Goal: Task Accomplishment & Management: Complete application form

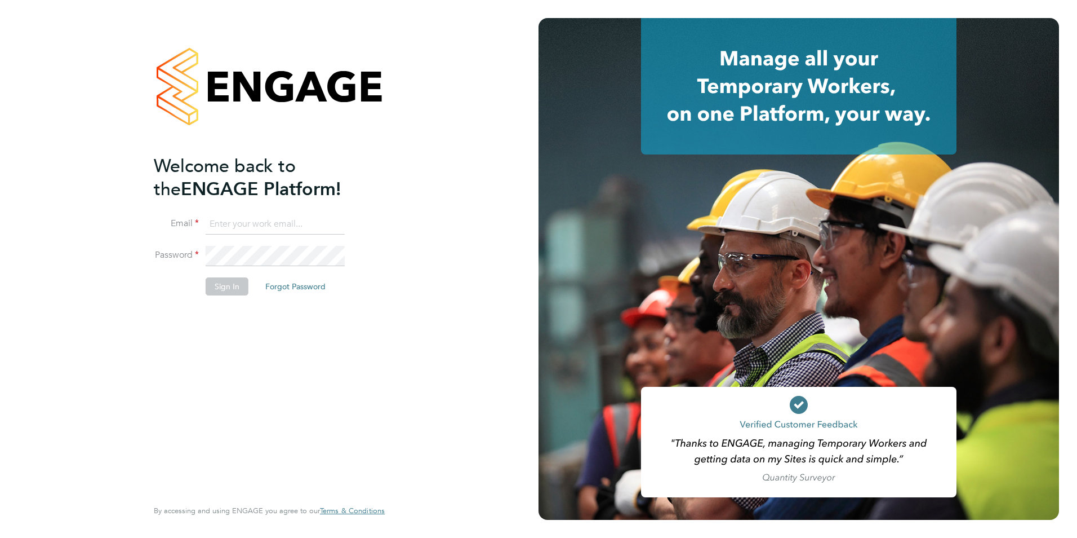
type input "macvern2000@yahoo.com"
click at [223, 284] on button "Sign In" at bounding box center [227, 286] width 43 height 18
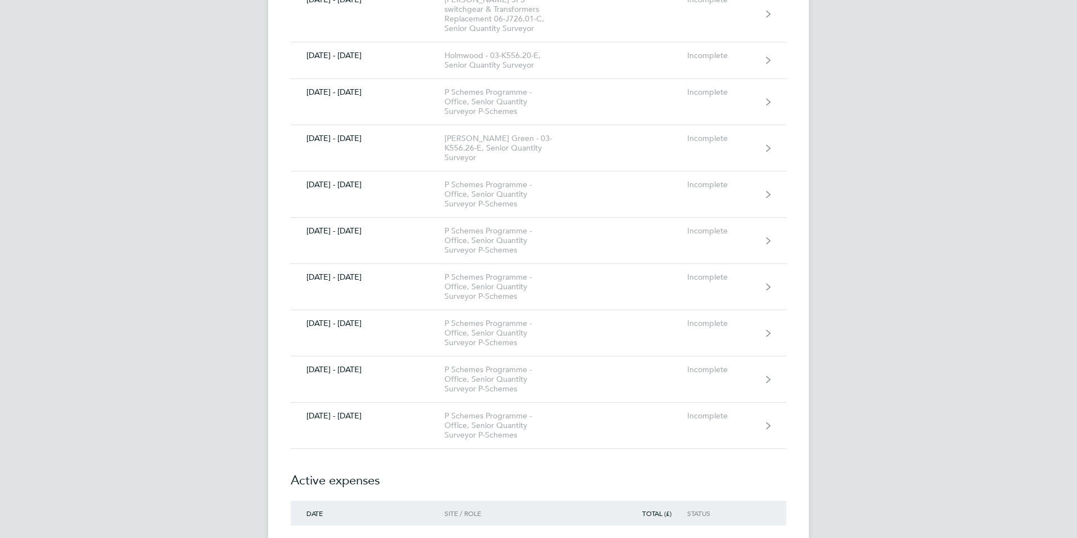
scroll to position [541, 0]
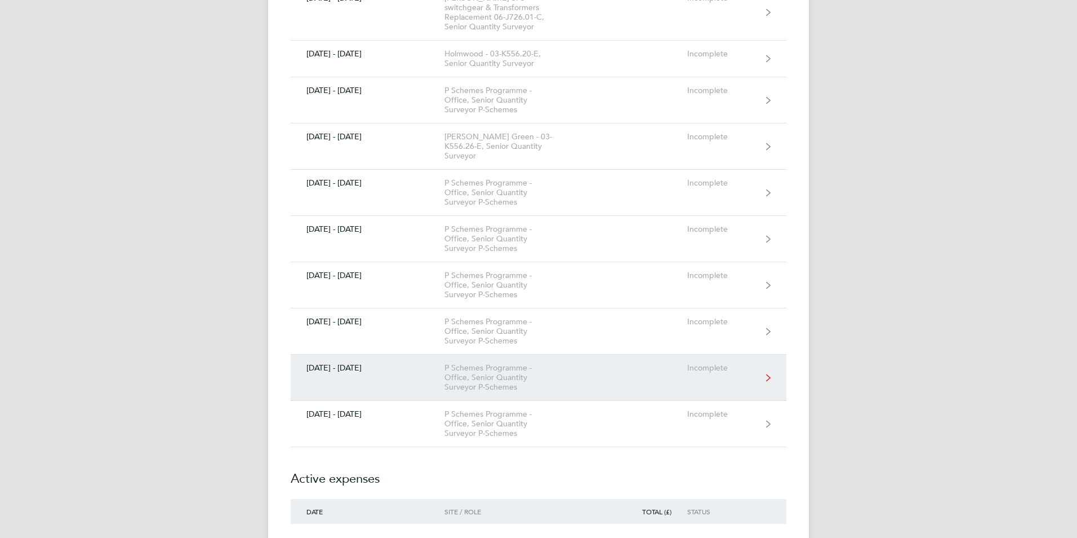
click at [453, 363] on div "P Schemes Programme - Office, Senior Quantity Surveyor P-Schemes" at bounding box center [509, 377] width 129 height 29
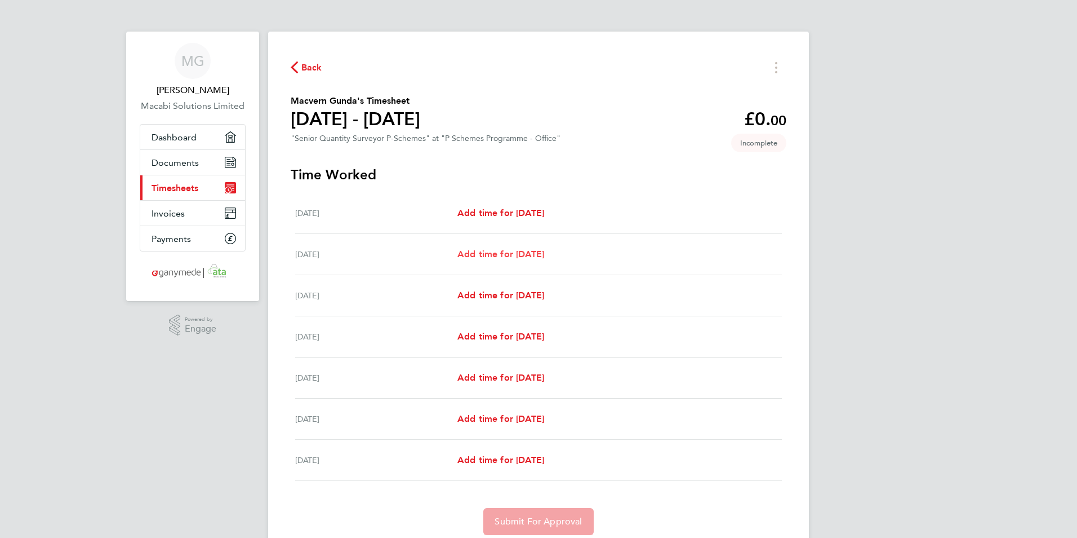
click at [496, 252] on span "Add time for [DATE]" at bounding box center [501, 254] width 87 height 11
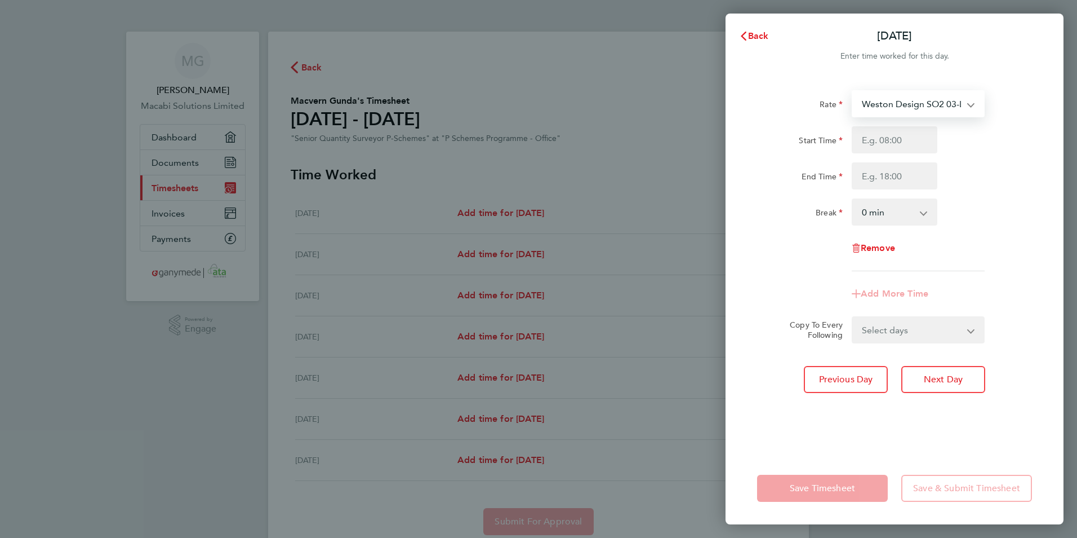
click at [922, 102] on select "Weston Design SO2 03-L702.01-E 9200082508P - 56.25 Elstead Phase 2 03-K556.17-E…" at bounding box center [911, 103] width 117 height 25
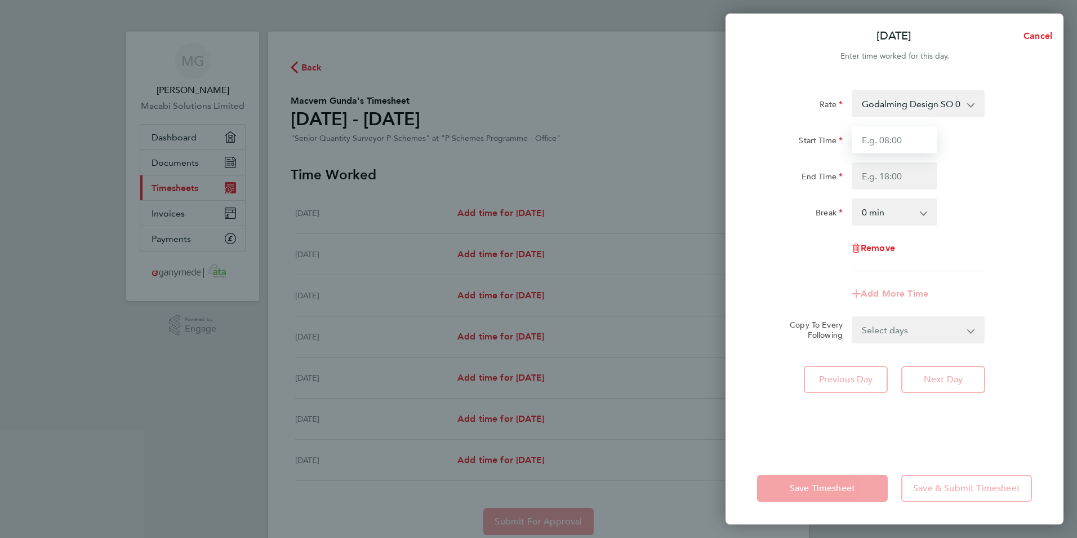
click at [887, 140] on input "Start Time" at bounding box center [895, 139] width 86 height 27
type input "08:00"
type input "16:00"
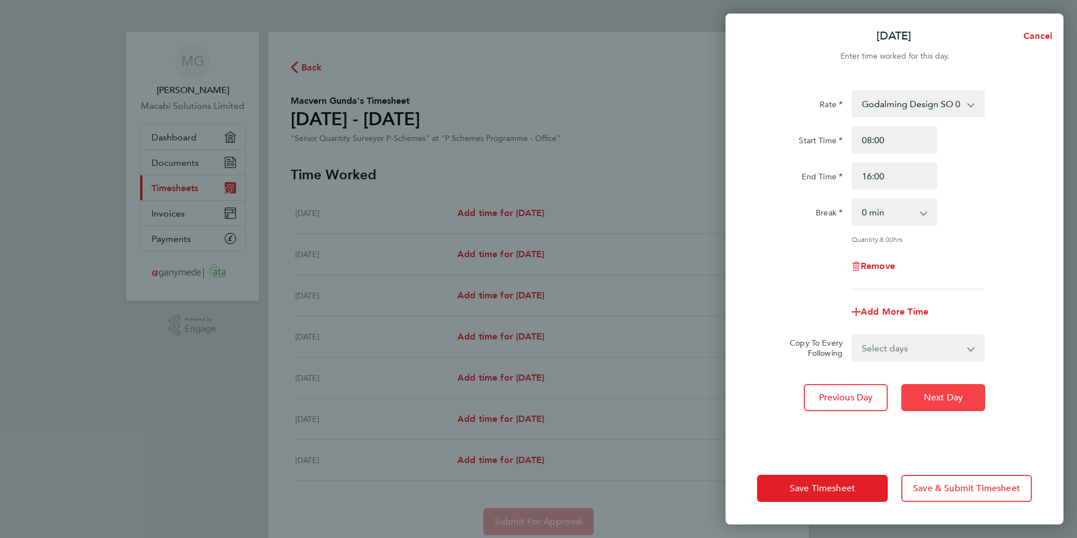
click at [945, 398] on span "Next Day" at bounding box center [943, 397] width 39 height 11
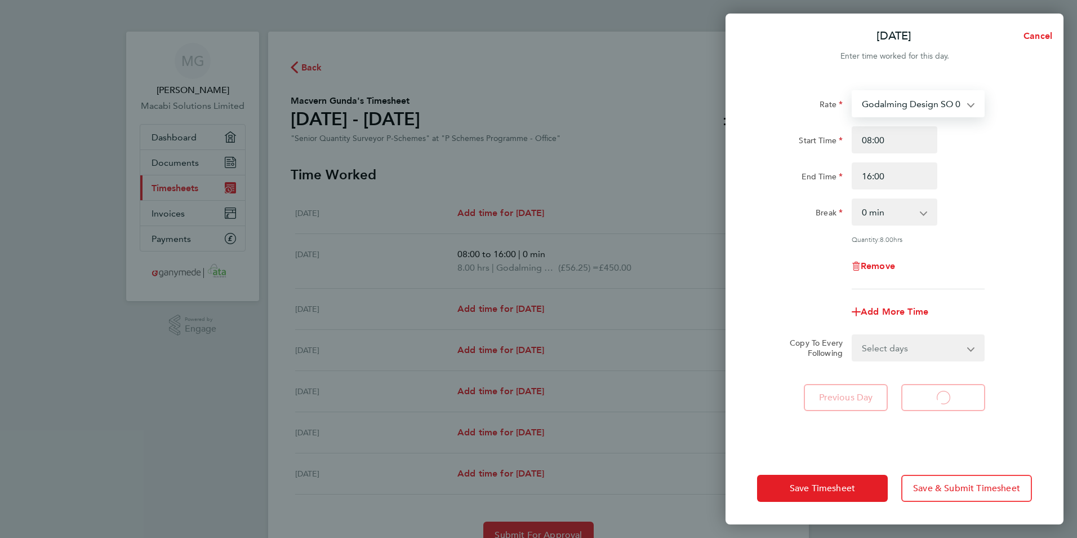
click at [957, 103] on select "Godalming Design SO 03-L705.01-E 9200081234P - 56.25 Elstead Phase 2 03-K556.17…" at bounding box center [911, 103] width 117 height 25
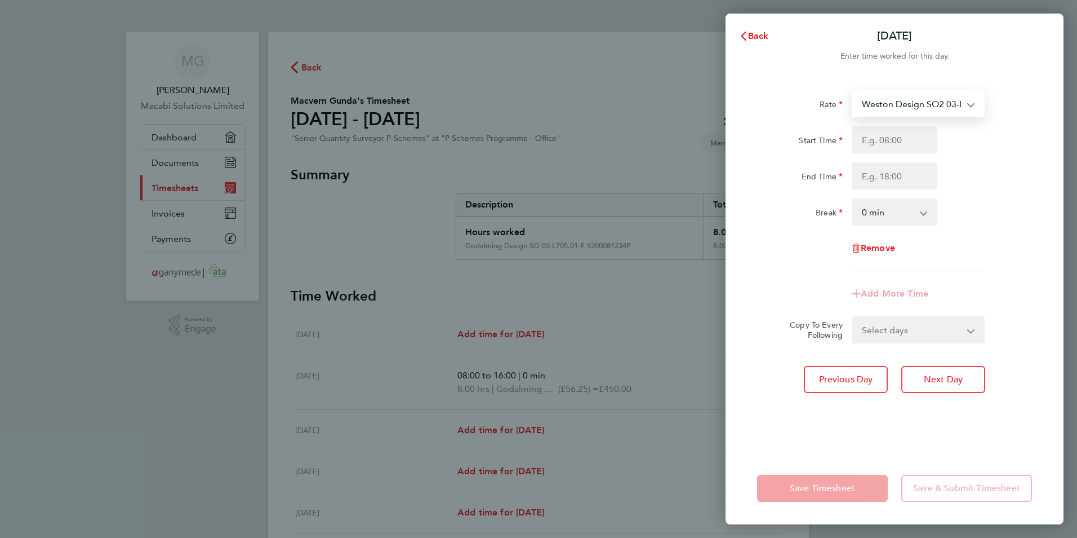
click at [957, 103] on select "Weston Design SO2 03-L702.01-E 9200082508P - 56.25 Moreton Design SO2 03-L711.0…" at bounding box center [911, 103] width 117 height 25
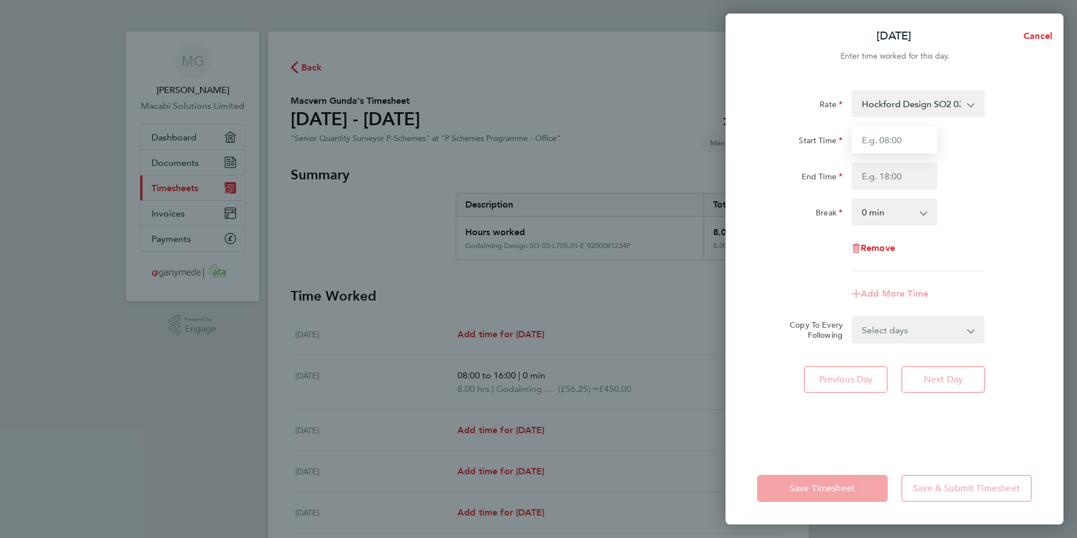
click at [891, 134] on input "Start Time" at bounding box center [895, 139] width 86 height 27
type input "08:00"
type input "16:00"
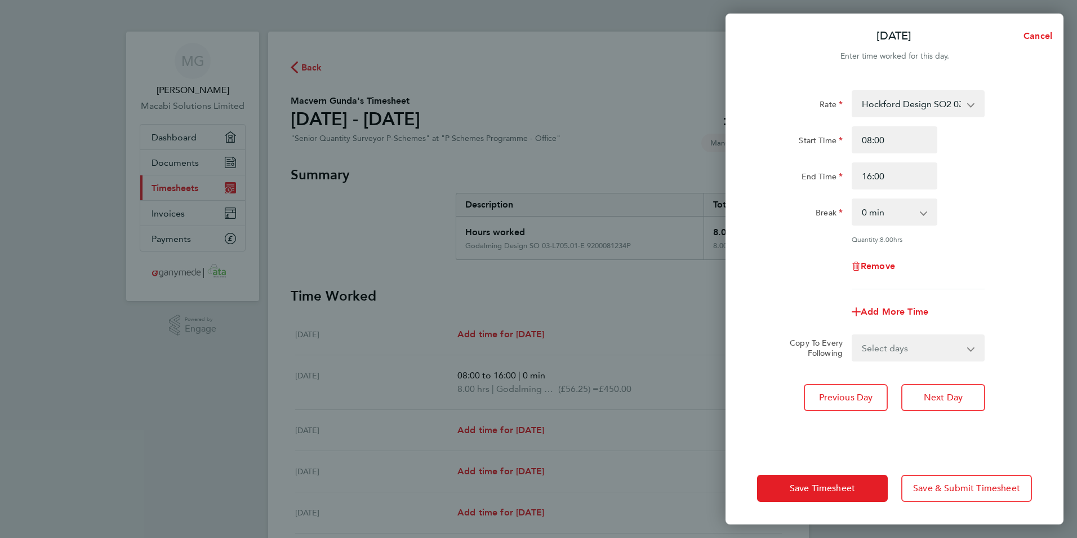
click at [969, 252] on div "Remove" at bounding box center [895, 265] width 284 height 27
click at [950, 398] on span "Next Day" at bounding box center [943, 397] width 39 height 11
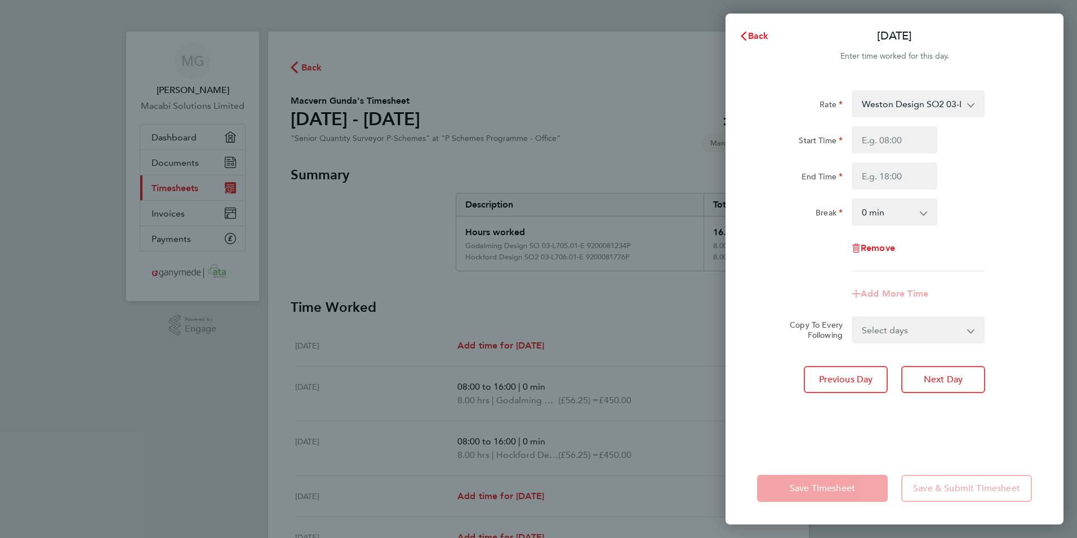
click at [957, 101] on select "Weston Design SO2 03-L702.01-E 9200082508P - 56.25 Moreton Design SO2 03-L711.0…" at bounding box center [911, 103] width 117 height 25
click at [892, 140] on input "Start Time" at bounding box center [895, 139] width 86 height 27
type input "08:00"
type input "16:00"
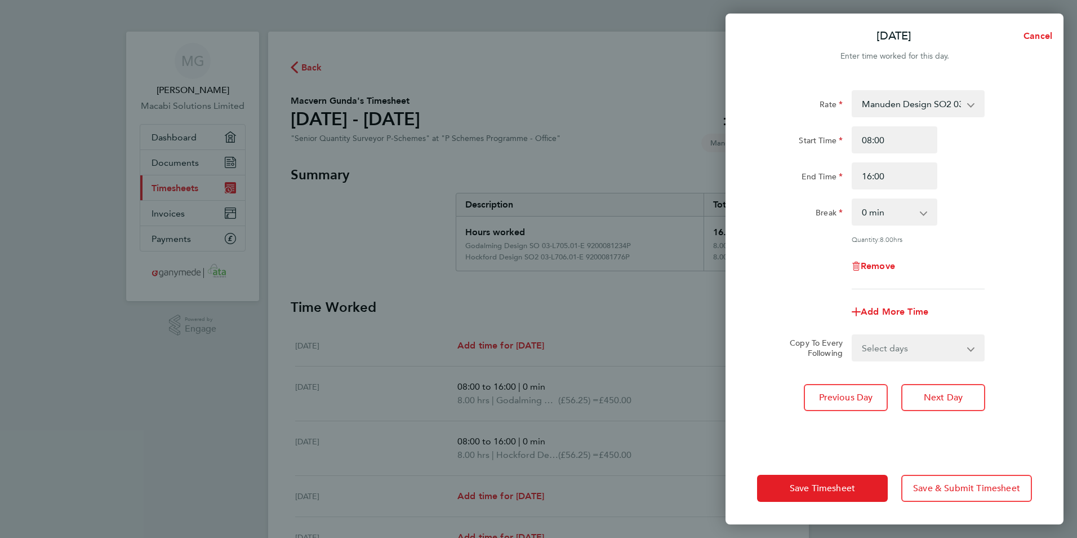
click at [985, 188] on div "End Time 16:00" at bounding box center [895, 175] width 284 height 27
click at [950, 402] on button "Next Day" at bounding box center [944, 397] width 84 height 27
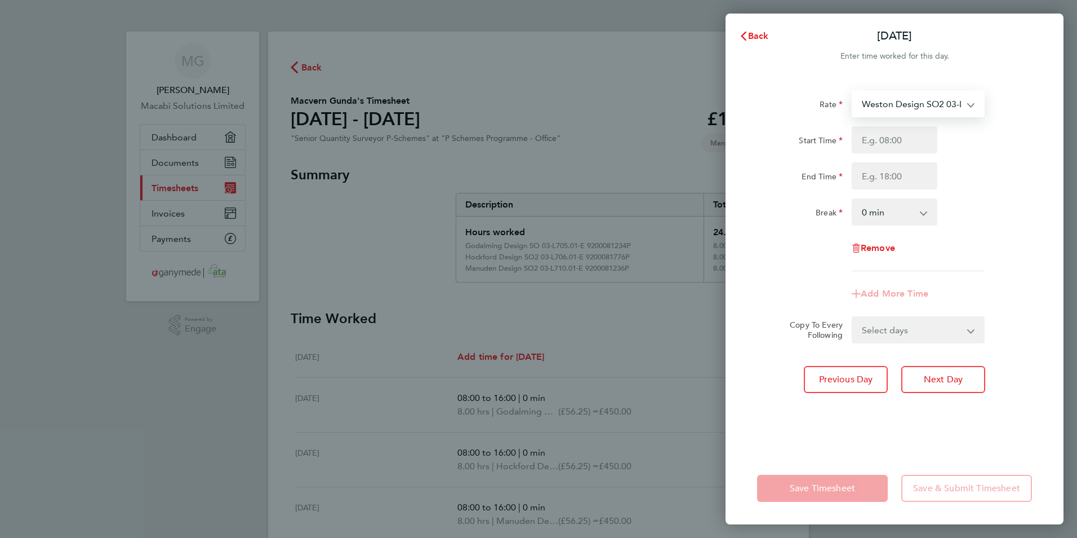
click at [953, 105] on select "Weston Design SO2 03-L702.01-E 9200082508P - 56.25 Moreton Design SO2 03-L711.0…" at bounding box center [911, 103] width 117 height 25
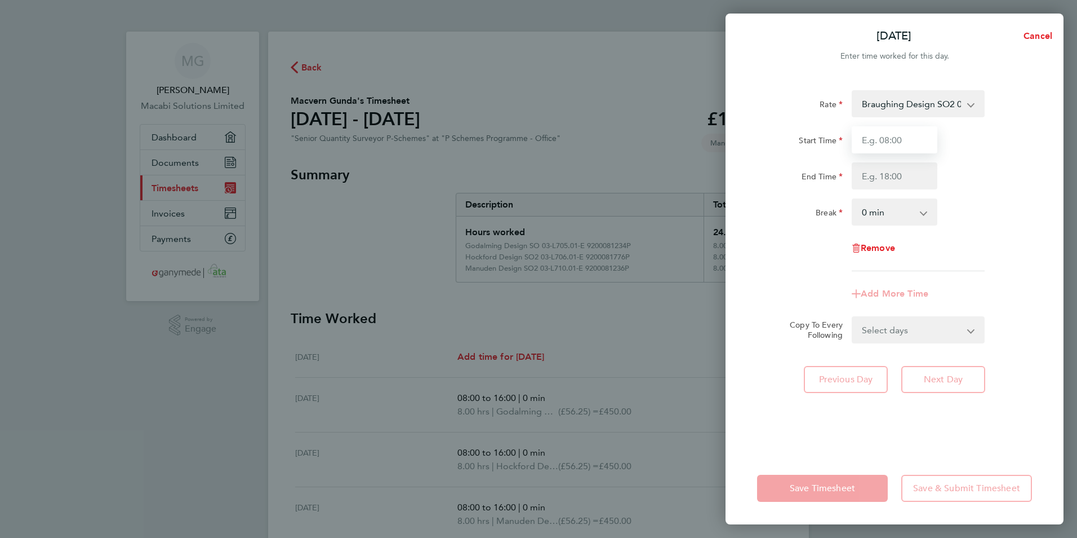
click at [890, 135] on input "Start Time" at bounding box center [895, 139] width 86 height 27
type input "08:00"
type input "16:00"
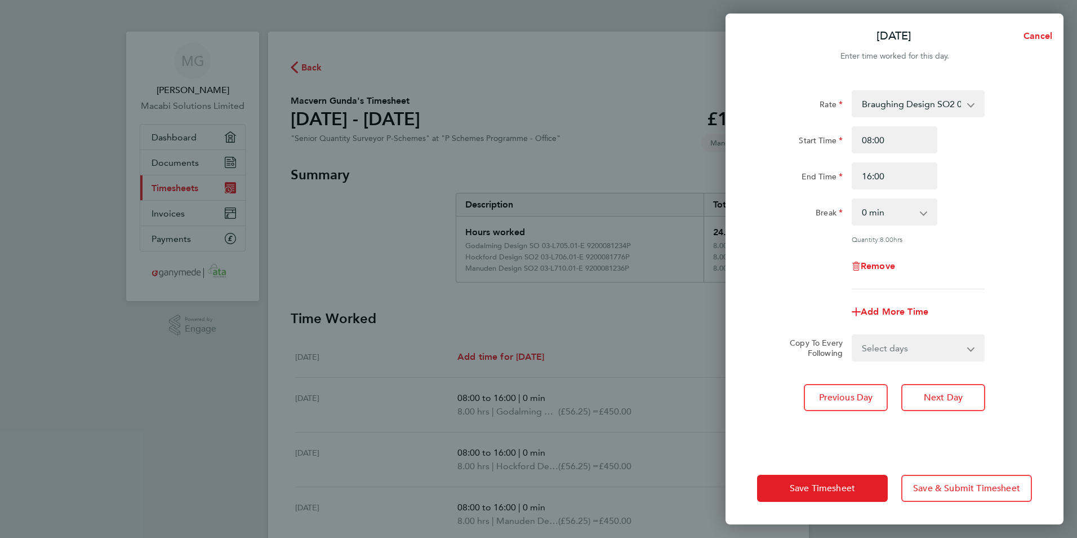
click at [977, 224] on div "Break 0 min 15 min 30 min 45 min 60 min 75 min 90 min" at bounding box center [895, 211] width 284 height 27
click at [863, 495] on button "Save Timesheet" at bounding box center [822, 487] width 131 height 27
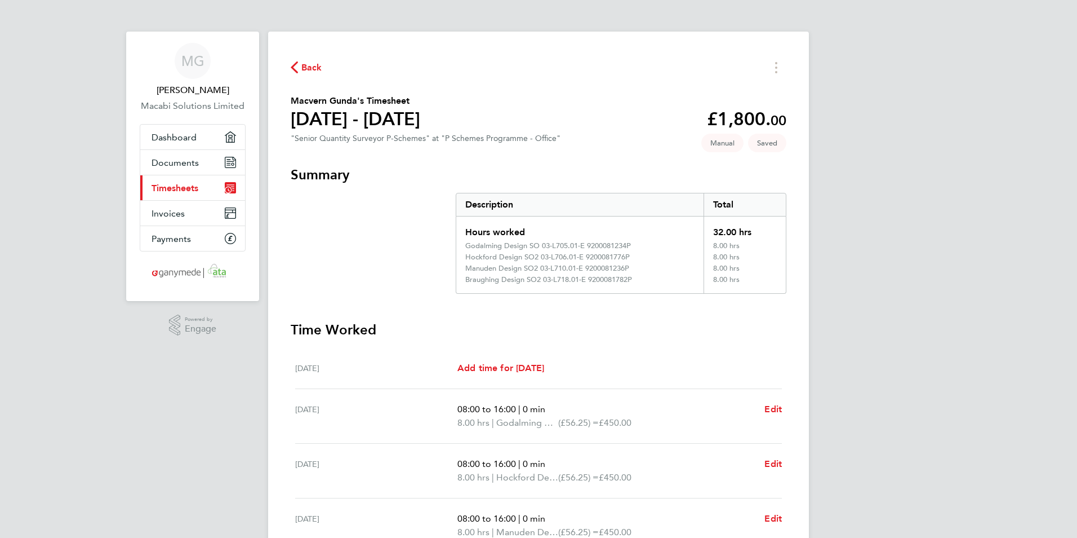
click at [933, 465] on div "MG Macvern [PERSON_NAME] Solutions Limited Applications: Dashboard Documents Cu…" at bounding box center [538, 394] width 1077 height 789
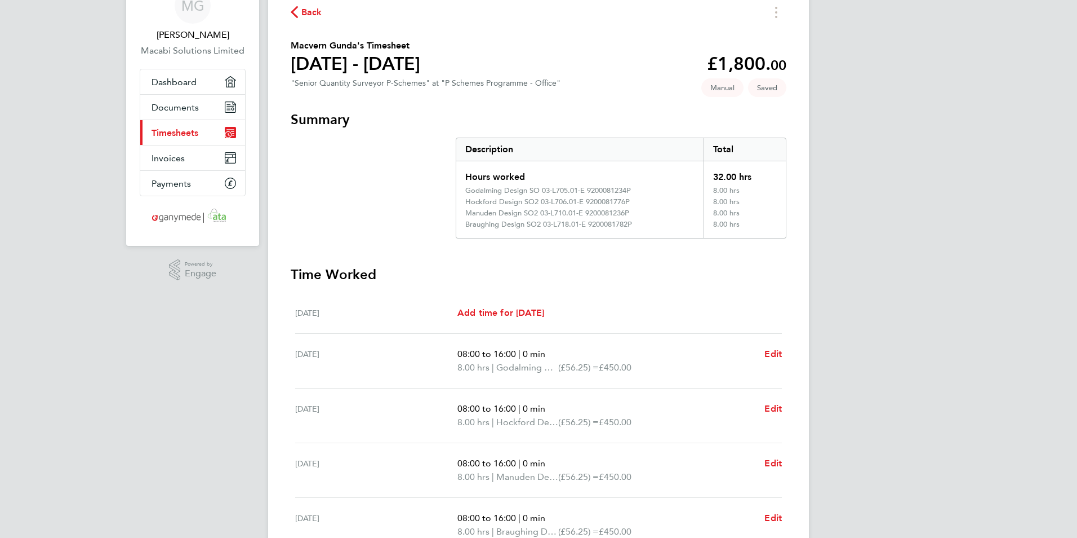
scroll to position [158, 0]
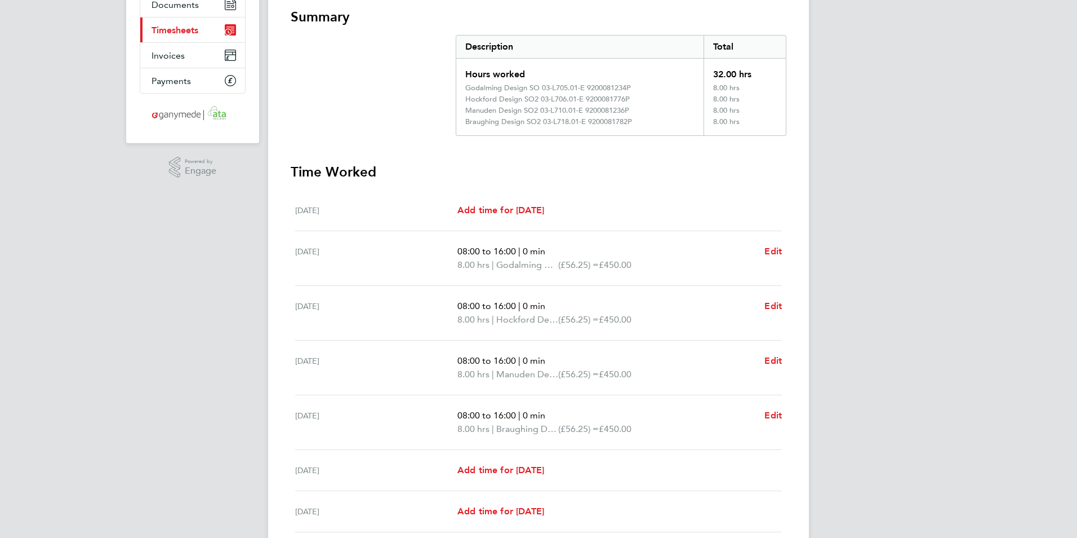
click at [931, 362] on div "MG Macvern [PERSON_NAME] Solutions Limited Applications: Dashboard Documents Cu…" at bounding box center [538, 236] width 1077 height 789
click at [886, 313] on div "MG Macvern [PERSON_NAME] Solutions Limited Applications: Dashboard Documents Cu…" at bounding box center [538, 236] width 1077 height 789
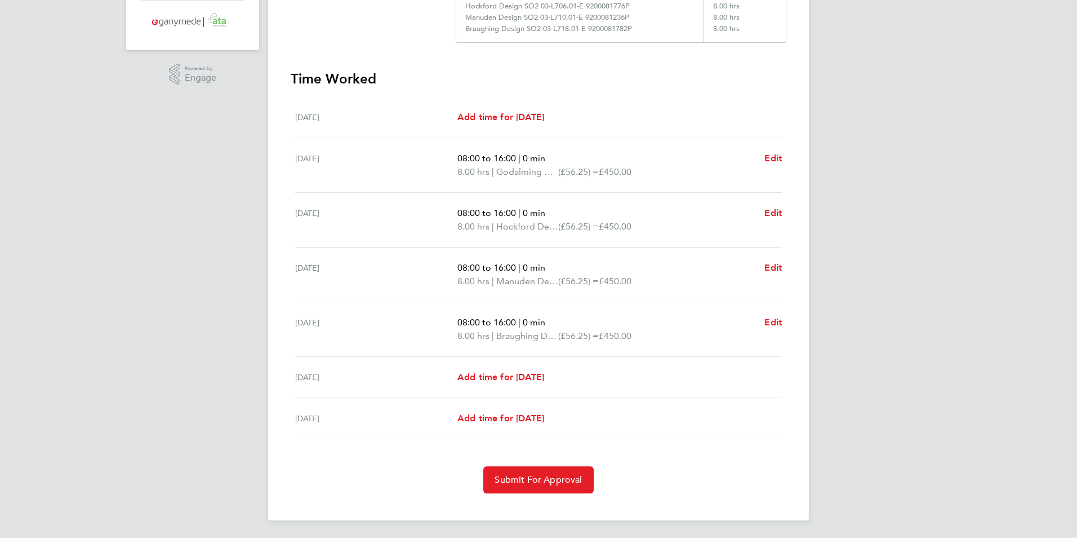
scroll to position [251, 0]
click at [887, 356] on div "MG Macvern [PERSON_NAME] Solutions Limited Applications: Dashboard Documents Cu…" at bounding box center [538, 143] width 1077 height 789
click at [517, 481] on span "Submit For Approval" at bounding box center [538, 478] width 87 height 11
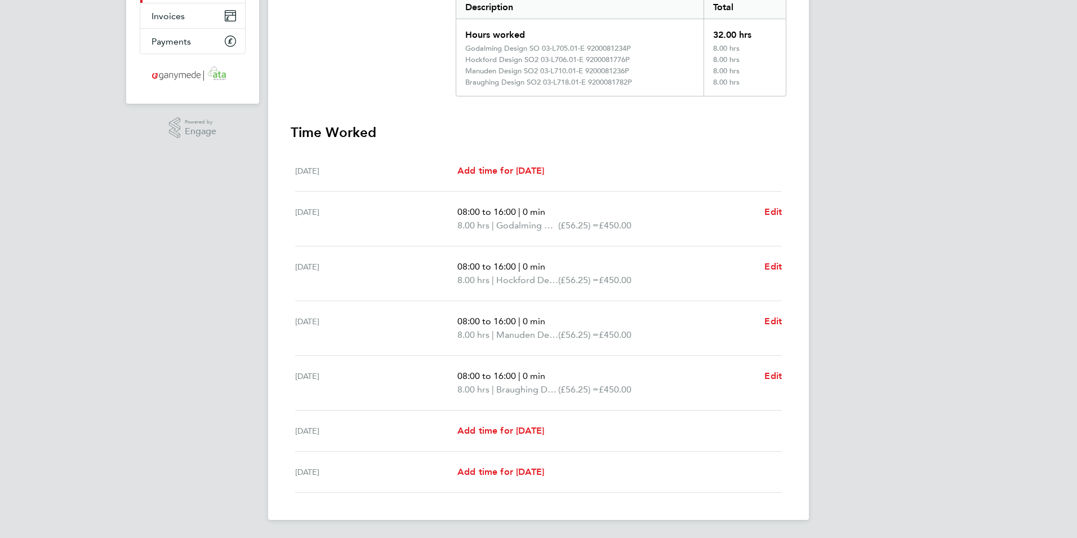
click at [902, 417] on div "MG Macvern [PERSON_NAME] Solutions Limited Applications: Dashboard Documents Cu…" at bounding box center [538, 170] width 1077 height 735
click at [972, 252] on div "MG Macvern [PERSON_NAME] Solutions Limited Applications: Dashboard Documents Cu…" at bounding box center [538, 170] width 1077 height 735
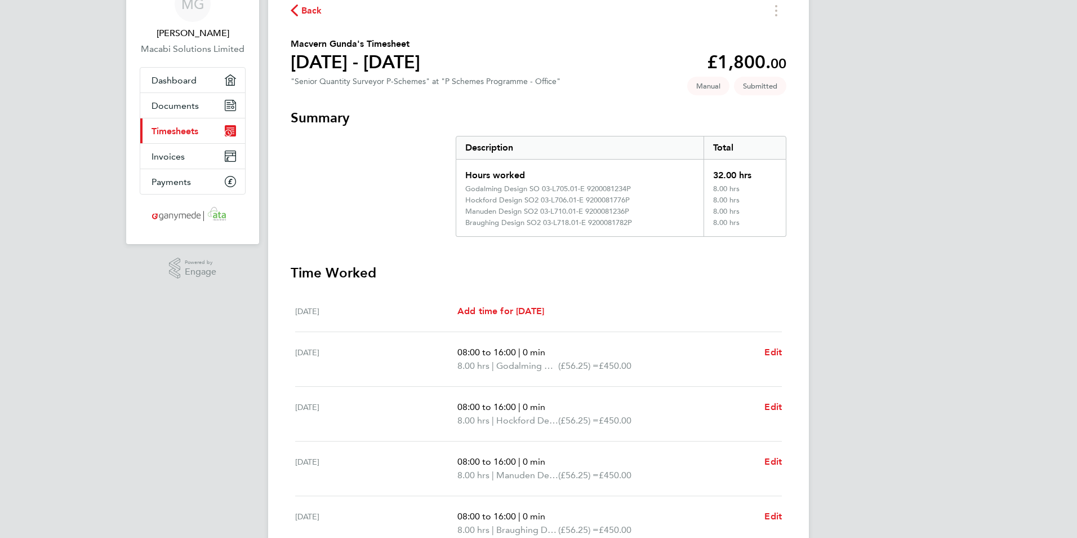
scroll to position [0, 0]
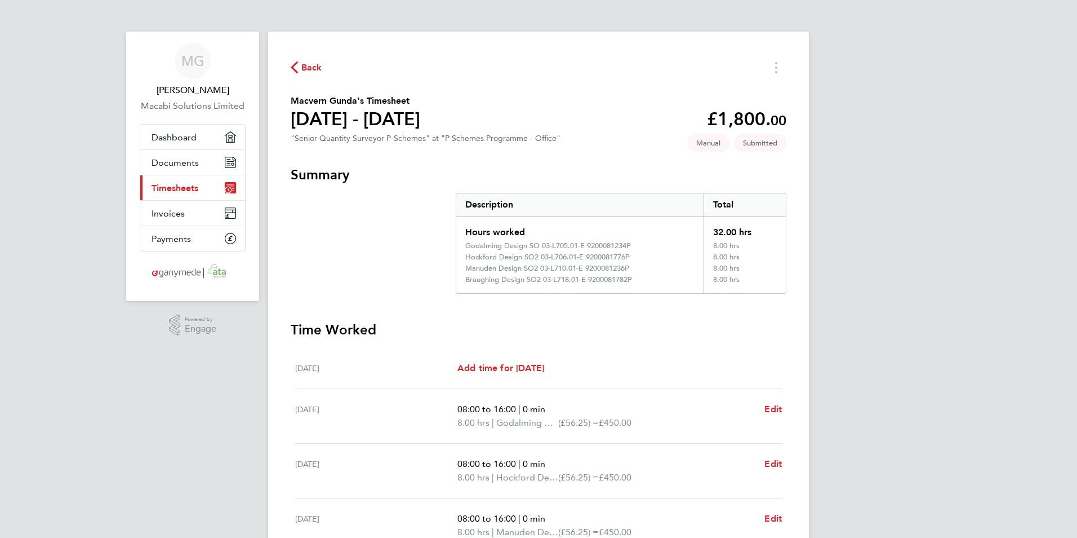
click at [303, 66] on span "Back" at bounding box center [311, 68] width 21 height 14
